Goal: Submit feedback/report problem

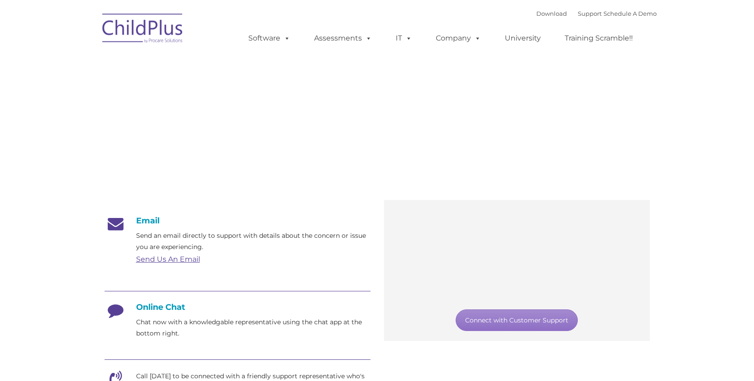
click at [239, 91] on span "Customer Support" at bounding box center [215, 78] width 220 height 27
type input ""
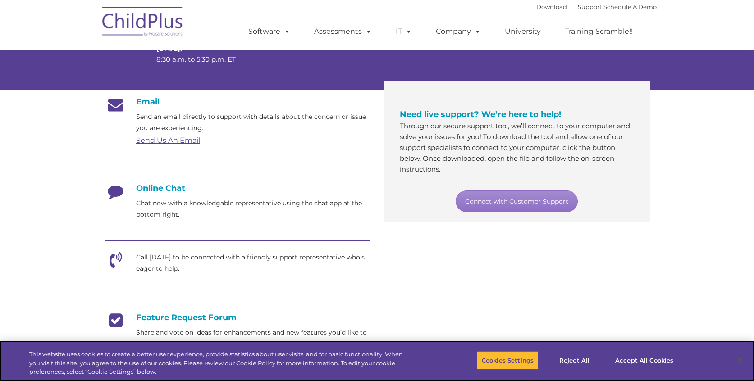
scroll to position [123, 0]
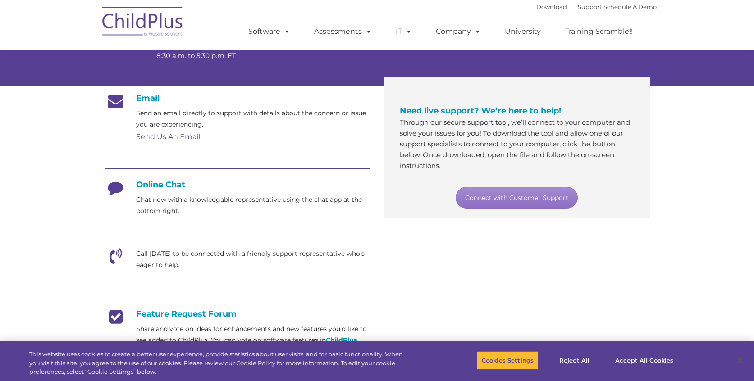
click at [157, 186] on h4 "Online Chat" at bounding box center [238, 185] width 266 height 10
click at [470, 199] on link "Connect with Customer Support" at bounding box center [517, 198] width 122 height 22
click at [151, 184] on h4 "Online Chat" at bounding box center [238, 185] width 266 height 10
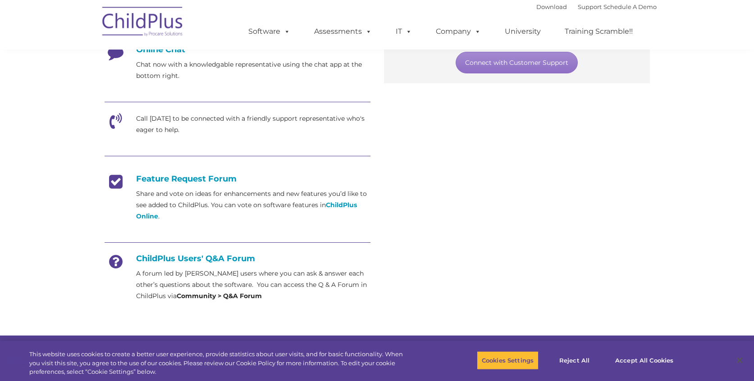
scroll to position [259, 0]
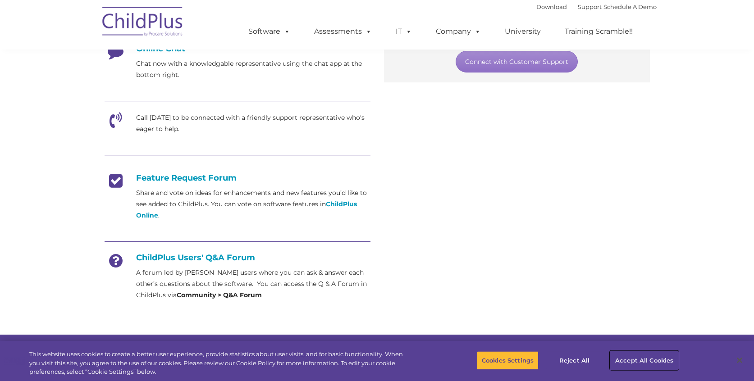
click at [632, 365] on button "Accept All Cookies" at bounding box center [644, 360] width 68 height 19
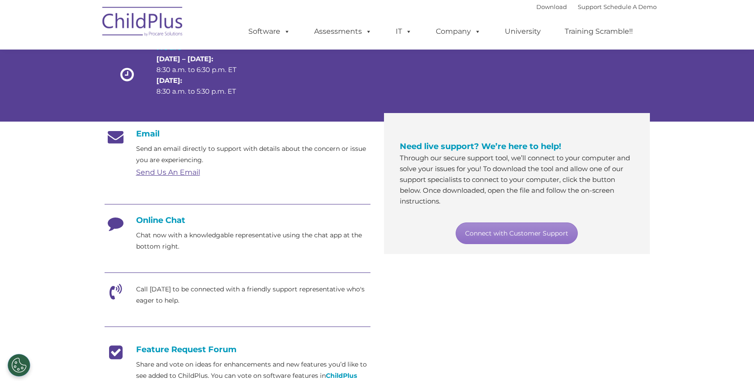
scroll to position [90, 0]
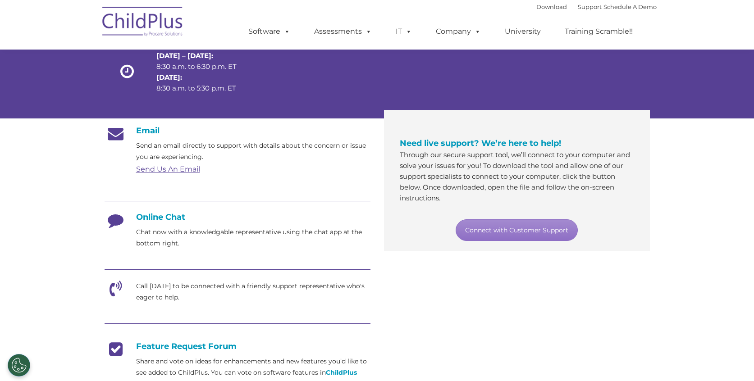
click at [590, 274] on div "Email Send an email directly to support with details about the concern or issue…" at bounding box center [377, 300] width 559 height 362
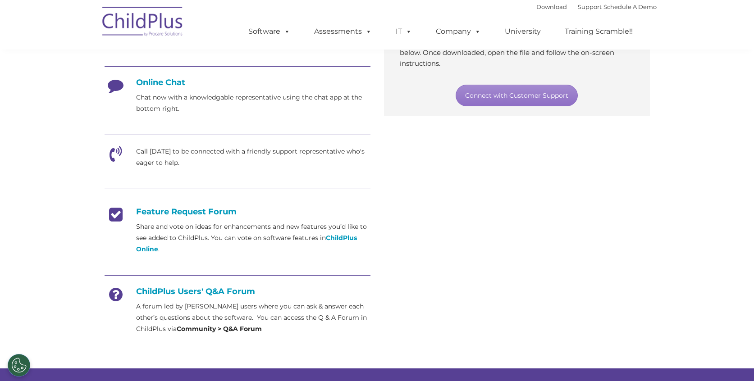
scroll to position [0, 0]
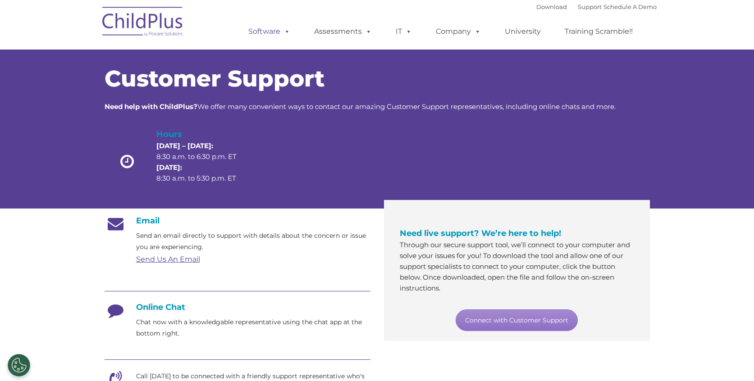
click at [287, 32] on span at bounding box center [285, 31] width 10 height 9
click at [704, 298] on section "Customer Support Need help with ChildPlus? We offer many convenient ways to con…" at bounding box center [377, 347] width 754 height 695
click at [536, 8] on link "Download" at bounding box center [551, 6] width 31 height 7
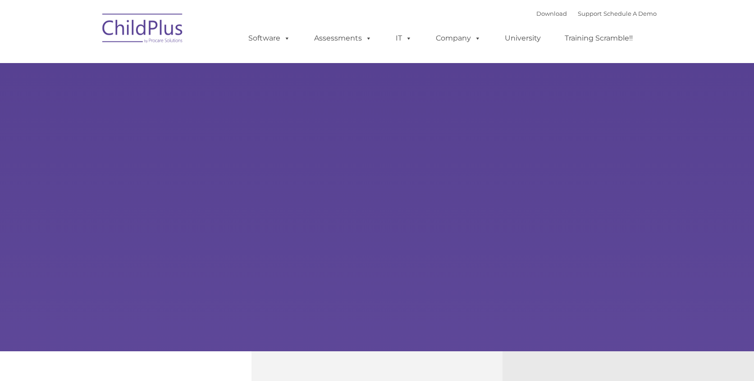
type input ""
select select "MEDIUM"
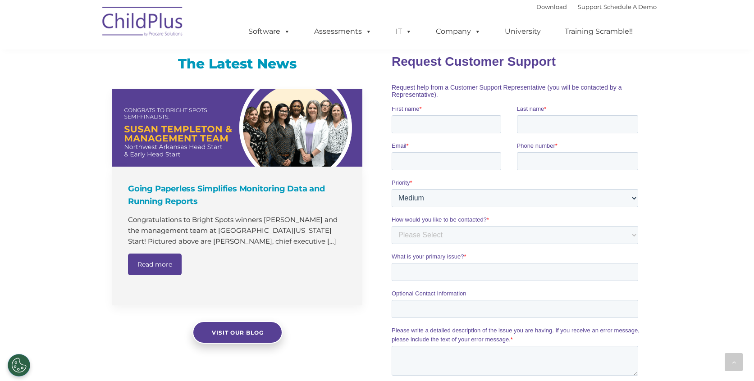
scroll to position [562, 0]
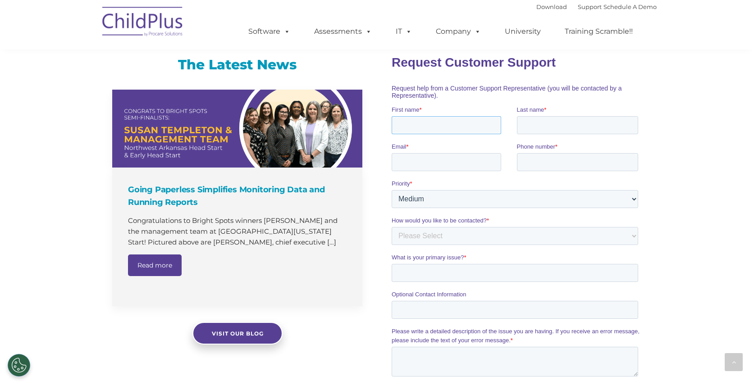
click at [418, 127] on input "First name *" at bounding box center [447, 125] width 110 height 18
type input "susan"
type input "fugazzi"
click at [411, 163] on input "Email *" at bounding box center [447, 162] width 110 height 18
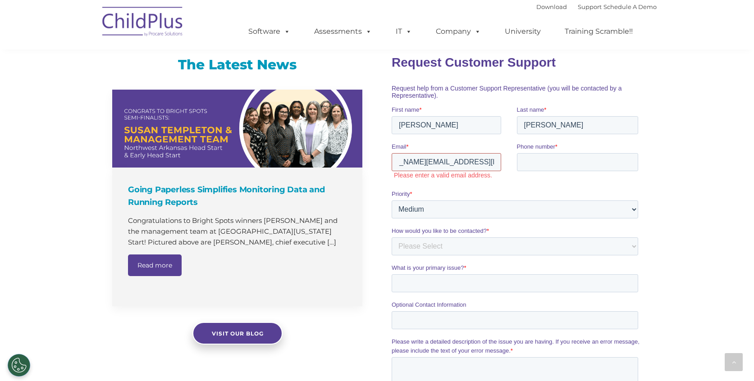
scroll to position [0, 40]
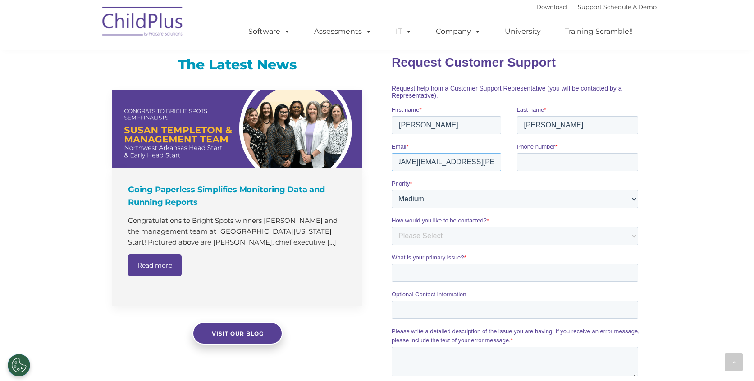
type input "susan.fugazzi@williamstown.kyschools.us"
type input "8597573269"
click at [432, 202] on select "Please Select Low Medium High" at bounding box center [515, 199] width 247 height 18
select select "HIGH"
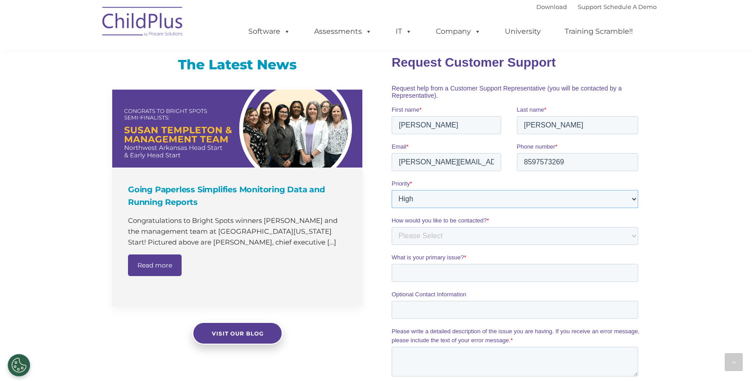
click at [392, 190] on select "Please Select Low Medium High" at bounding box center [515, 199] width 247 height 18
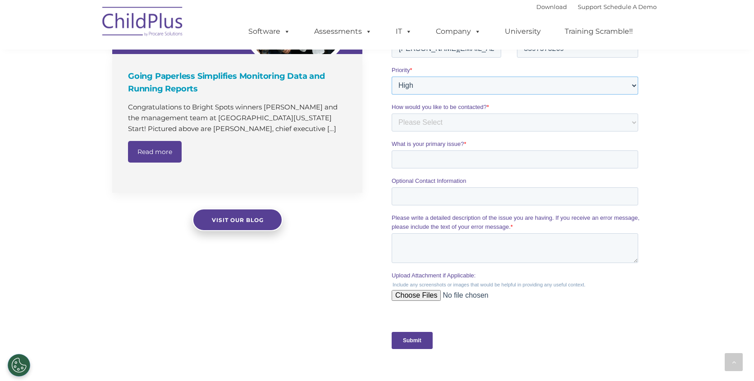
scroll to position [683, 0]
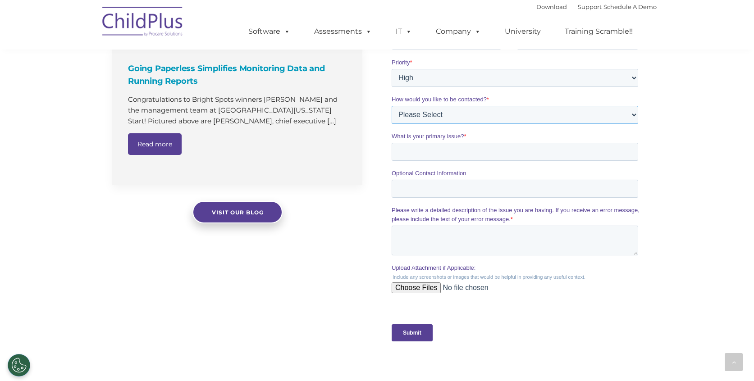
click at [459, 114] on select "Please Select Phone Email" at bounding box center [515, 115] width 247 height 18
click at [392, 124] on select "Please Select Phone Email" at bounding box center [515, 115] width 247 height 18
click at [436, 116] on select "Please Select Phone Email" at bounding box center [515, 115] width 247 height 18
select select "Email"
click at [392, 124] on select "Please Select Phone Email" at bounding box center [515, 115] width 247 height 18
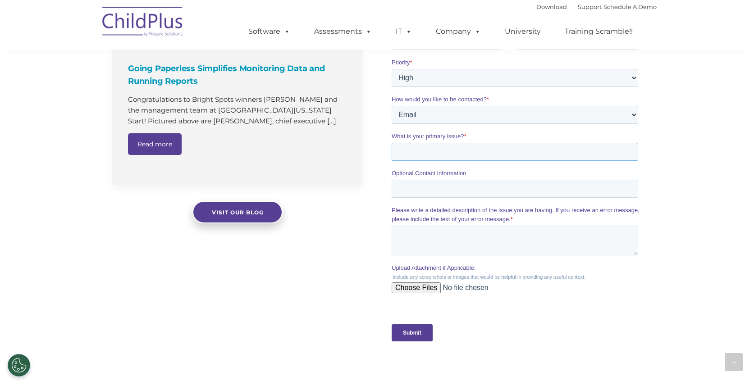
click at [422, 154] on input "What is your primary issue? *" at bounding box center [515, 152] width 247 height 18
drag, startPoint x: 594, startPoint y: 155, endPoint x: 556, endPoint y: 154, distance: 37.4
click at [556, 154] on input "Is there a macOS client for childplus desktop? If so, can you please send me th…" at bounding box center [515, 152] width 247 height 18
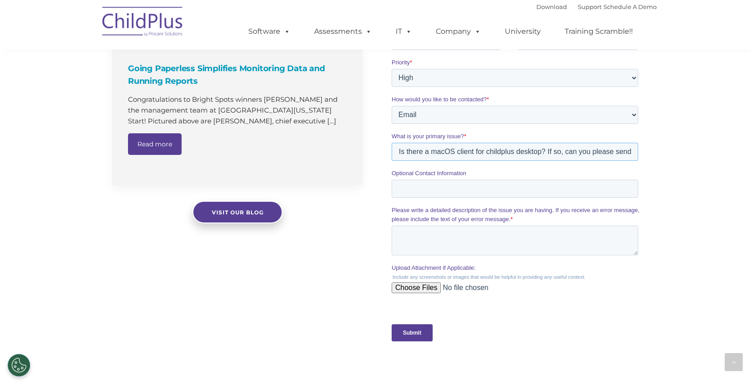
drag, startPoint x: 630, startPoint y: 152, endPoint x: 294, endPoint y: 150, distance: 336.6
click at [392, 150] on html "Request Customer Support Request help from a Customer Support Representative (y…" at bounding box center [517, 142] width 250 height 432
type input "Is there a macOS client for childplus desktop? If so, can you please send me th…"
click at [414, 239] on textarea "Please write a detailed description of the issue you are having. If you receive…" at bounding box center [515, 241] width 247 height 30
paste textarea "Is there a macOS client for childplus desktop? If so, can you please send me th…"
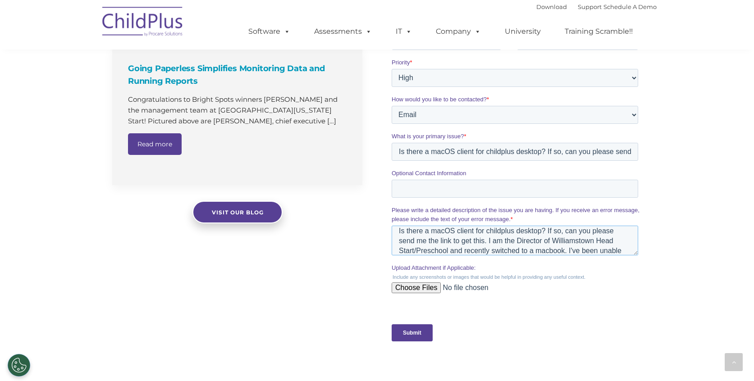
scroll to position [14, 0]
type textarea "Is there a macOS client for childplus desktop? If so, can you please send me th…"
click at [426, 195] on input "Optional Contact Information" at bounding box center [515, 189] width 247 height 18
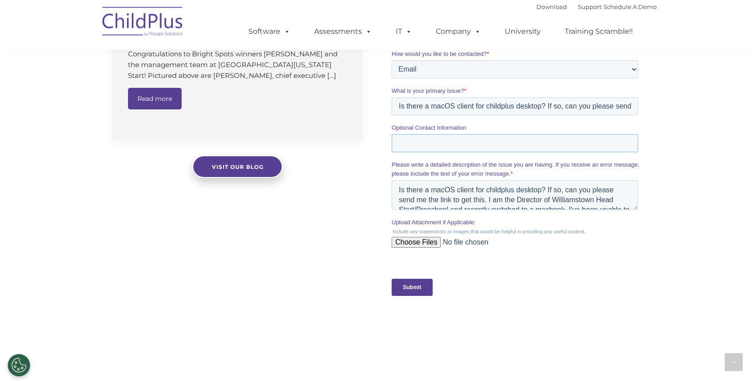
scroll to position [797, 0]
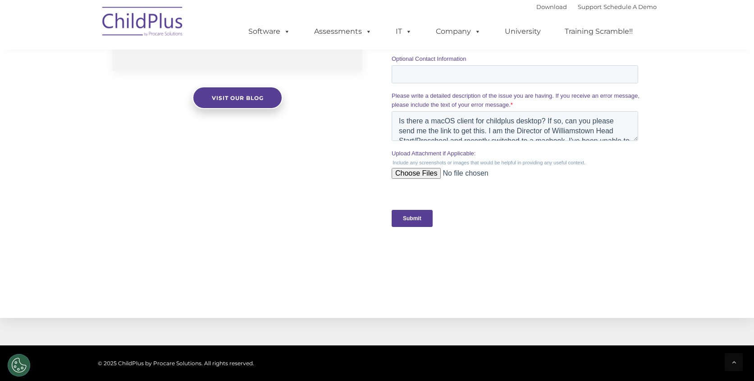
click at [413, 217] on input "Submit" at bounding box center [412, 218] width 41 height 17
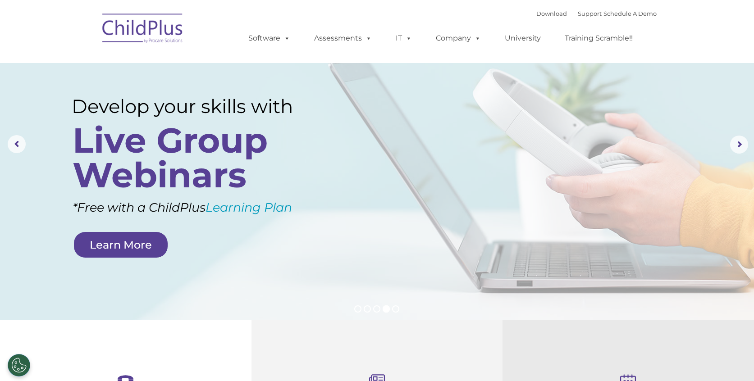
scroll to position [0, 0]
